Goal: Find specific page/section: Find specific page/section

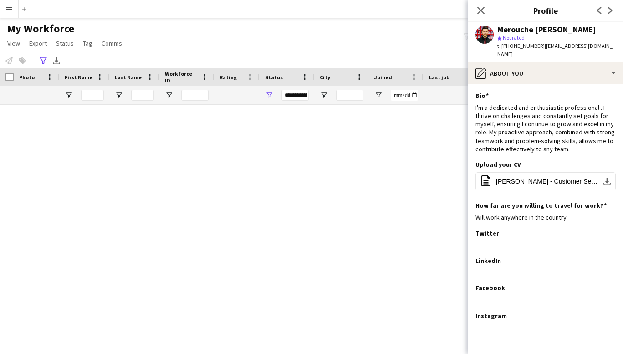
scroll to position [5980, 0]
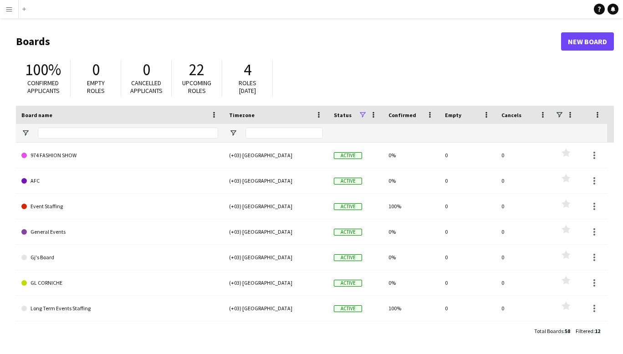
click at [9, 12] on app-icon "Menu" at bounding box center [8, 8] width 7 height 7
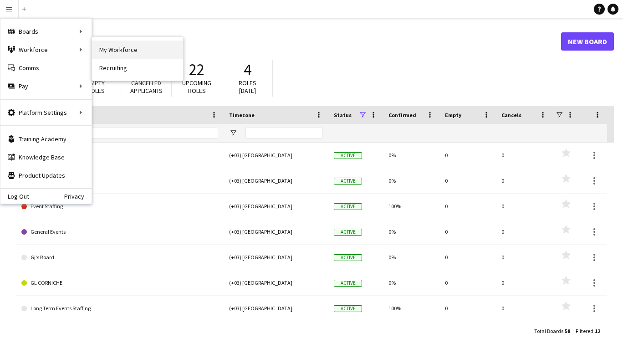
click at [121, 52] on link "My Workforce" at bounding box center [137, 50] width 91 height 18
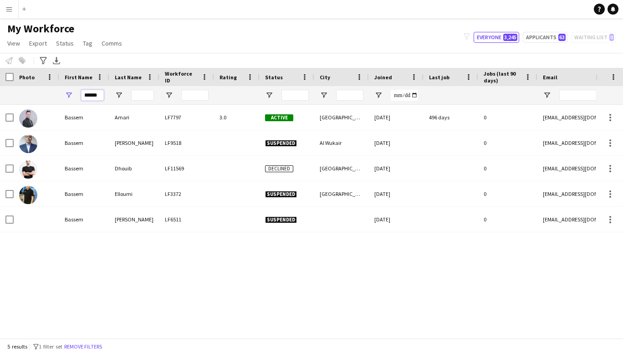
click at [95, 97] on input "******" at bounding box center [92, 95] width 23 height 11
type input "*"
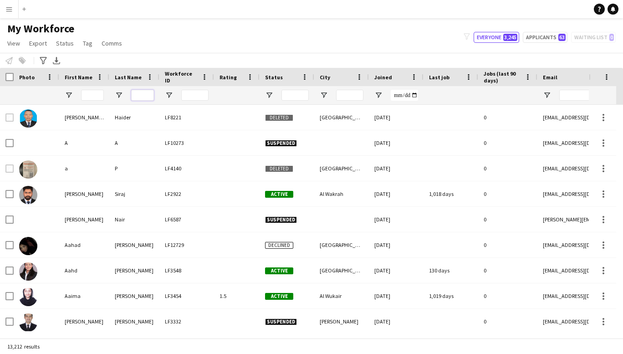
click at [142, 96] on input "Last Name Filter Input" at bounding box center [142, 95] width 23 height 11
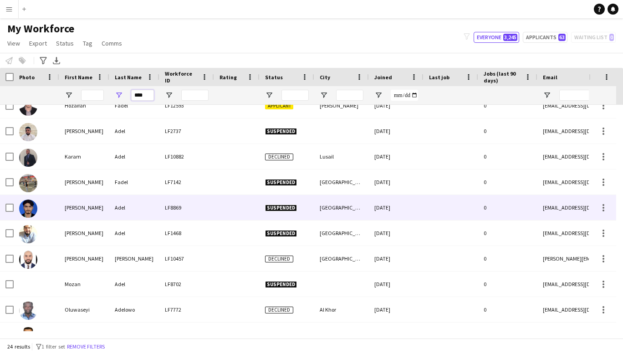
scroll to position [288, 0]
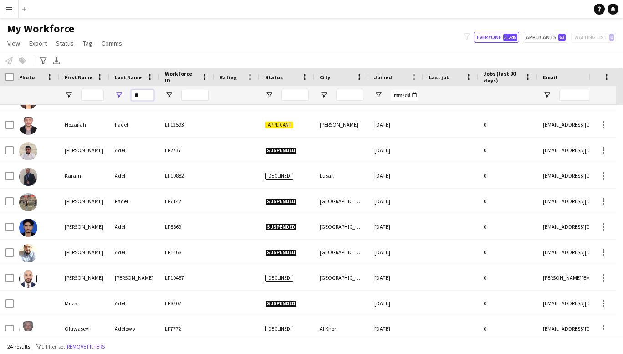
type input "*"
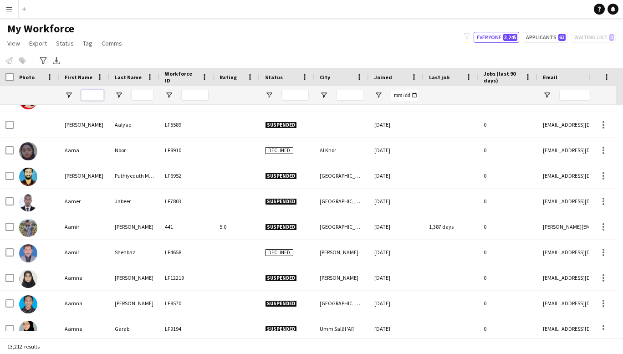
click at [95, 92] on input "First Name Filter Input" at bounding box center [92, 95] width 23 height 11
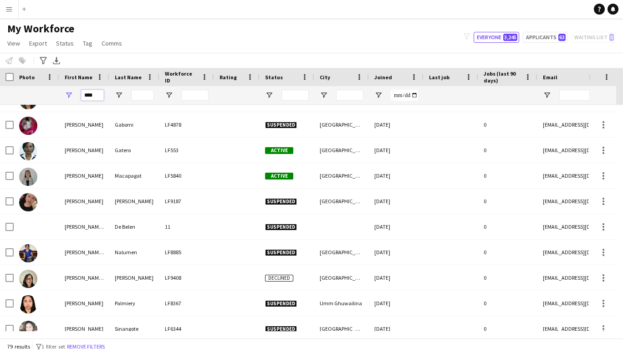
click at [95, 92] on input "****" at bounding box center [92, 95] width 23 height 11
type input "*"
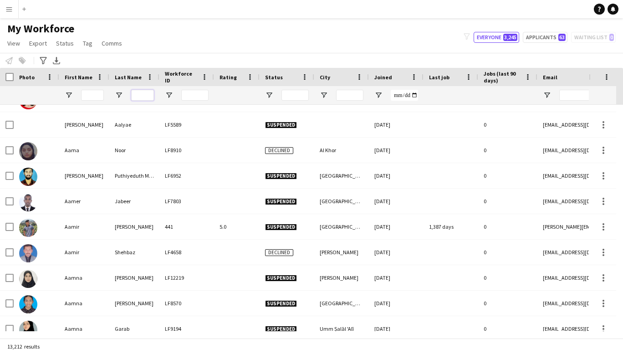
click at [142, 96] on input "Last Name Filter Input" at bounding box center [142, 95] width 23 height 11
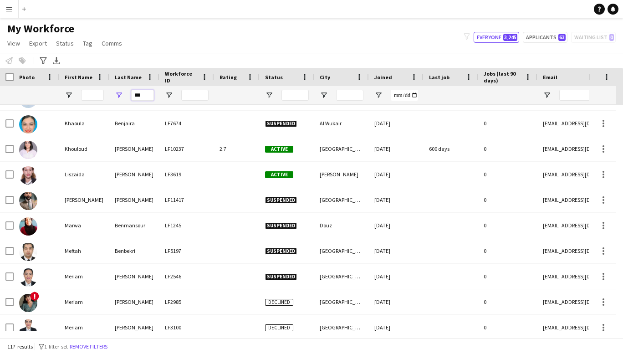
click at [146, 93] on input "***" at bounding box center [142, 95] width 23 height 11
type input "*"
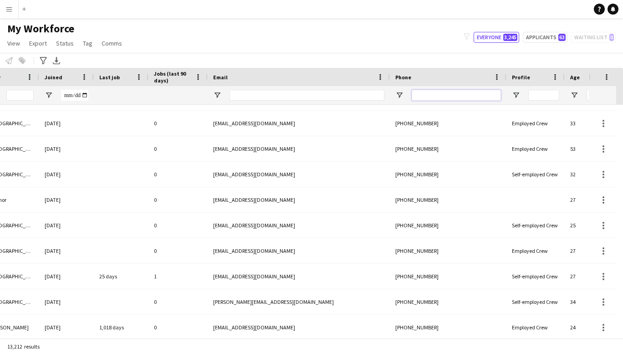
click at [477, 96] on input "Phone Filter Input" at bounding box center [456, 95] width 89 height 11
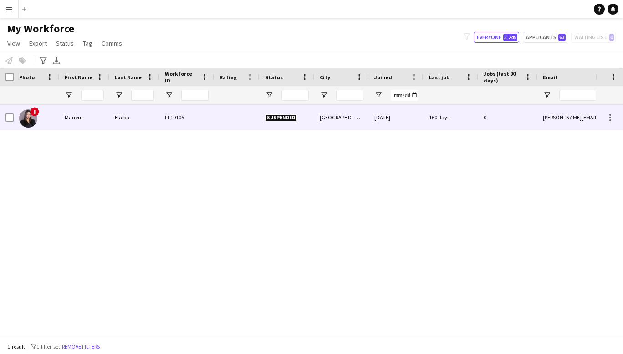
type input "********"
click at [75, 115] on div "Mariem" at bounding box center [84, 117] width 50 height 25
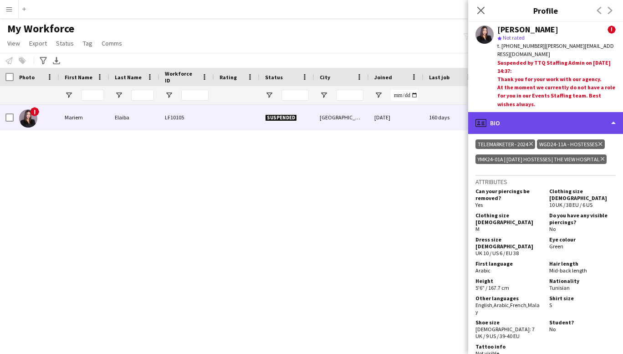
click at [604, 112] on div "profile Bio" at bounding box center [545, 123] width 155 height 22
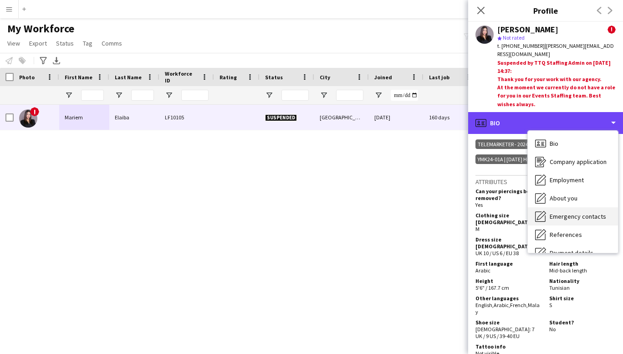
scroll to position [86, 0]
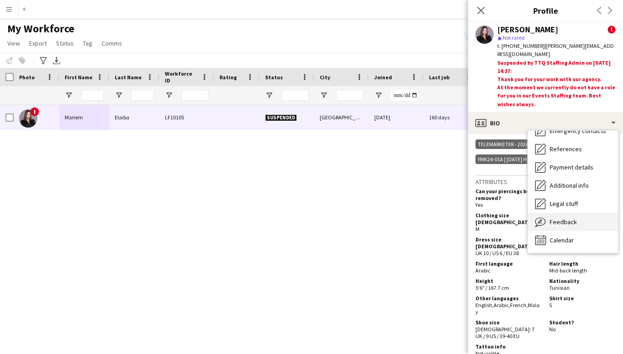
click at [564, 218] on span "Feedback" at bounding box center [563, 222] width 27 height 8
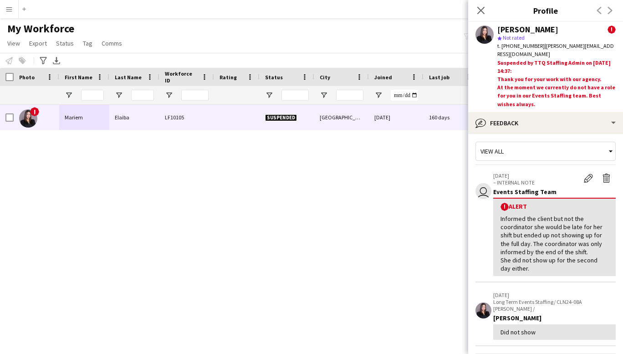
scroll to position [0, 0]
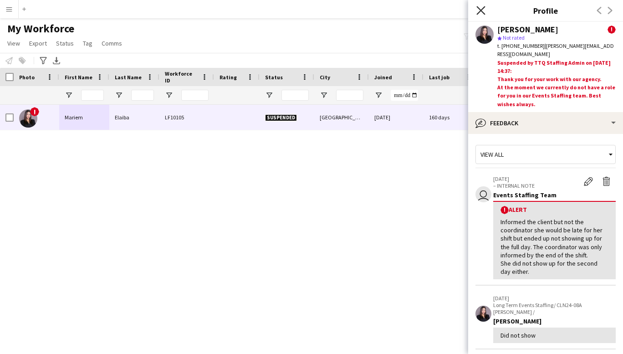
click at [482, 9] on icon at bounding box center [480, 10] width 9 height 9
